Goal: Transaction & Acquisition: Download file/media

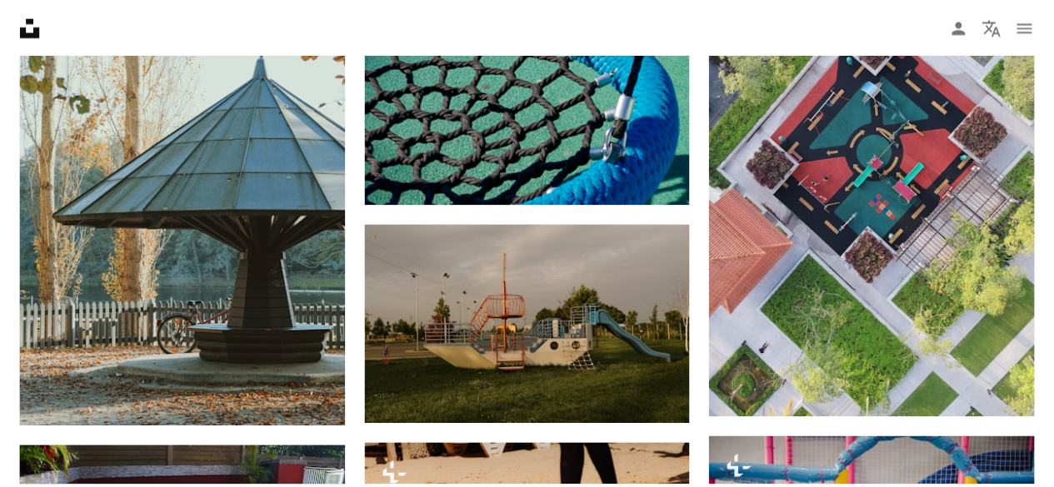
scroll to position [0, 509]
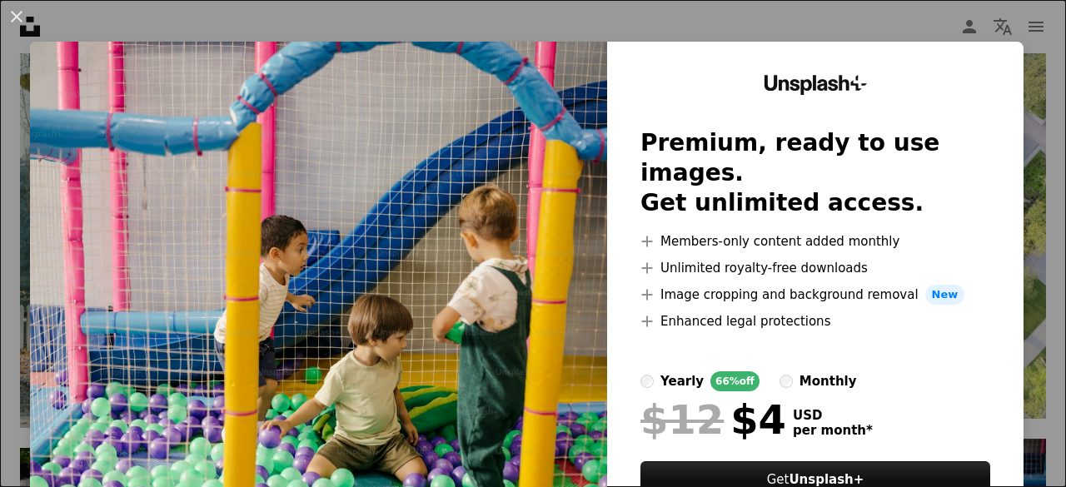
click at [524, 192] on img at bounding box center [318, 307] width 577 height 530
click at [17, 15] on button "An X shape" at bounding box center [17, 17] width 20 height 20
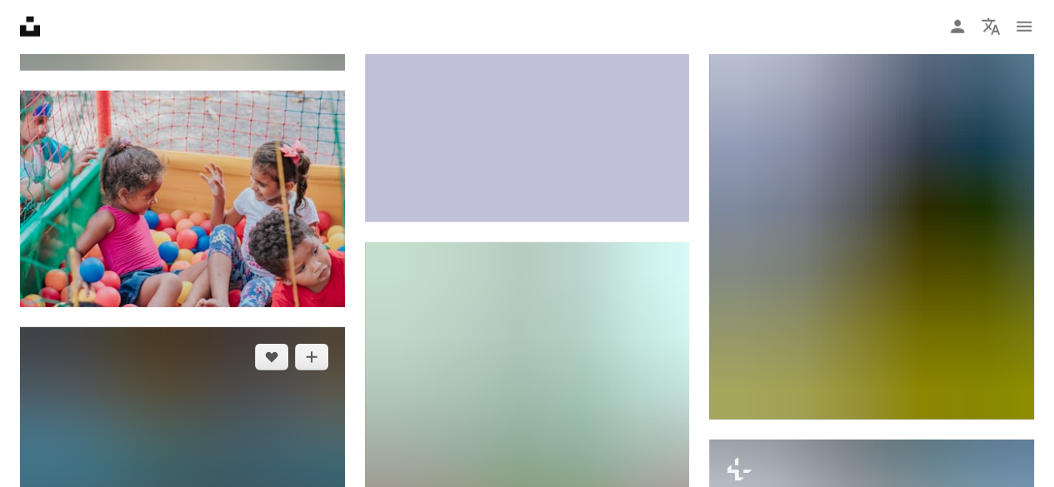
scroll to position [33914, 0]
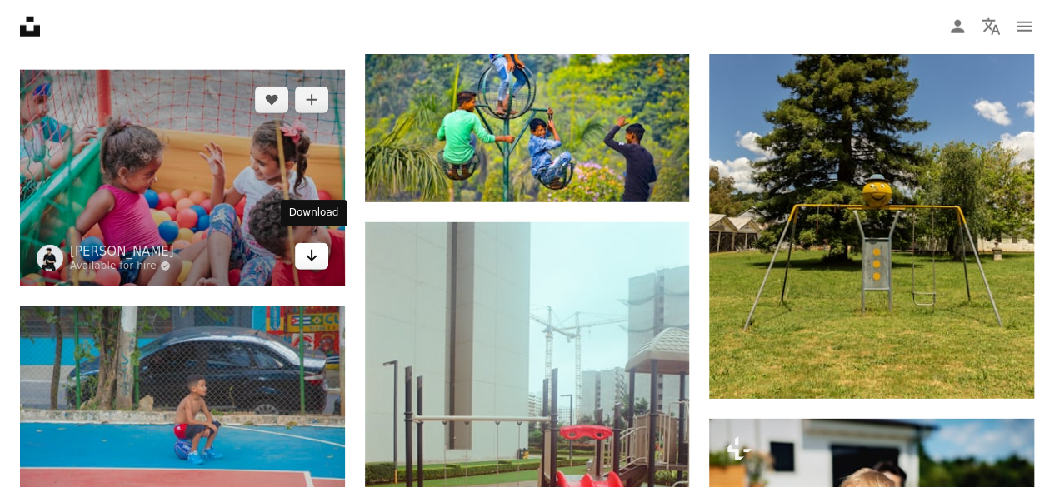
click at [311, 256] on link "Arrow pointing down" at bounding box center [311, 256] width 33 height 27
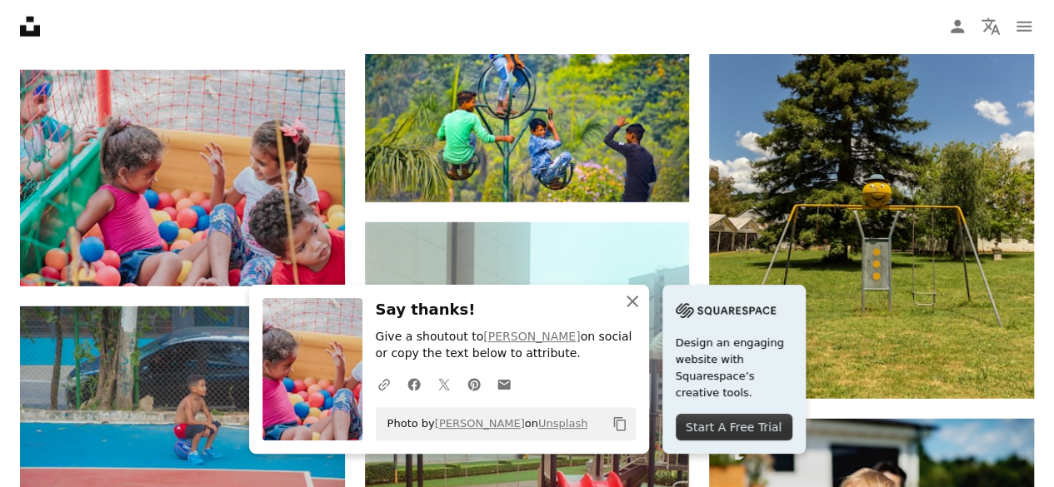
click at [636, 298] on icon "button" at bounding box center [632, 302] width 12 height 12
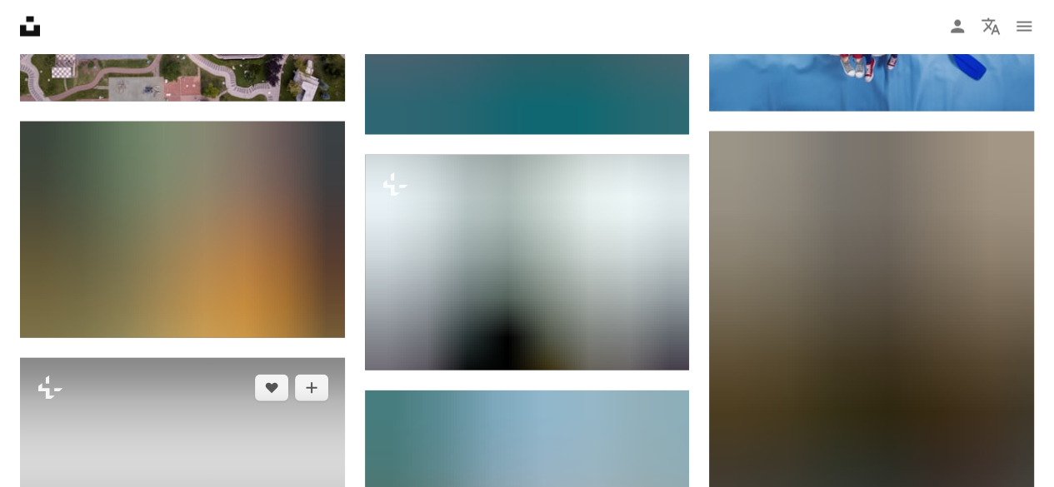
scroll to position [58657, 0]
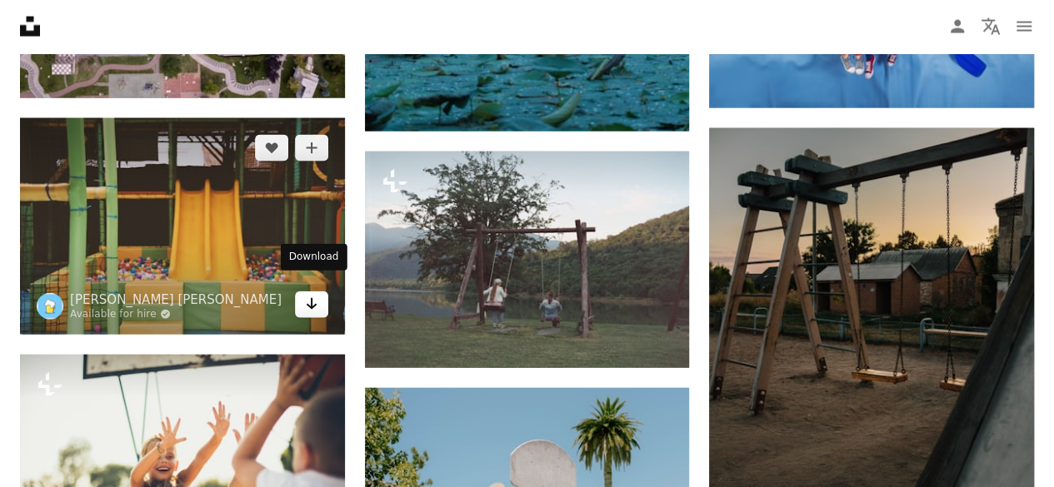
click at [317, 294] on icon "Arrow pointing down" at bounding box center [311, 304] width 13 height 20
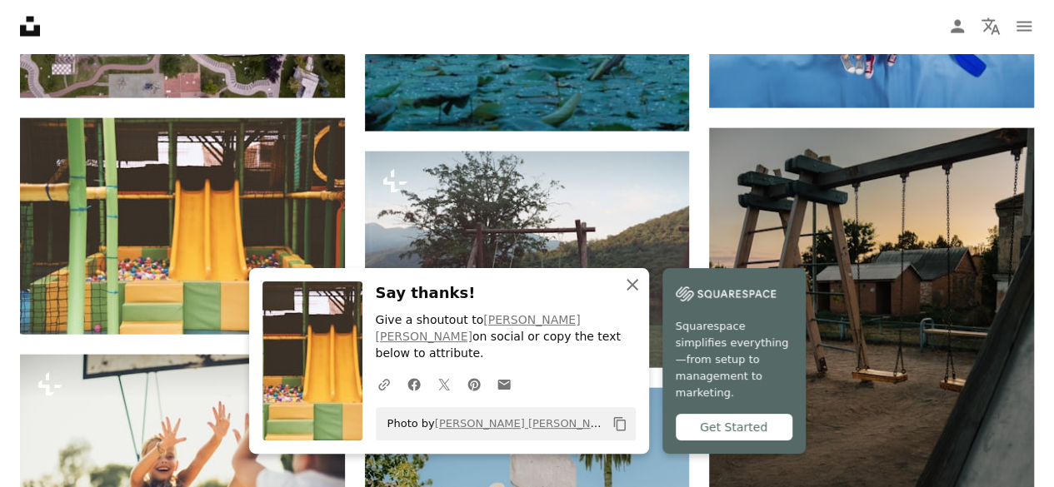
click at [626, 295] on icon "An X shape" at bounding box center [632, 285] width 20 height 20
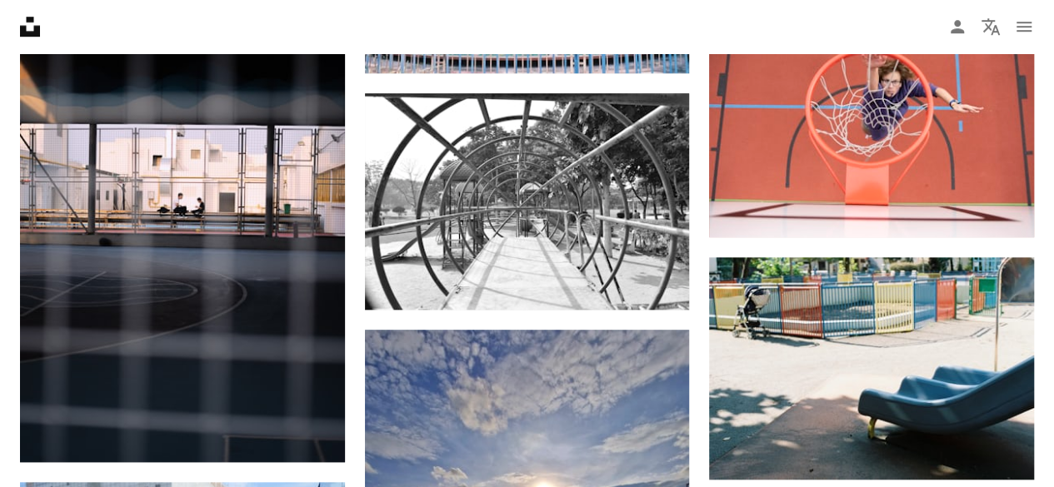
scroll to position [130737, 0]
